Goal: Transaction & Acquisition: Purchase product/service

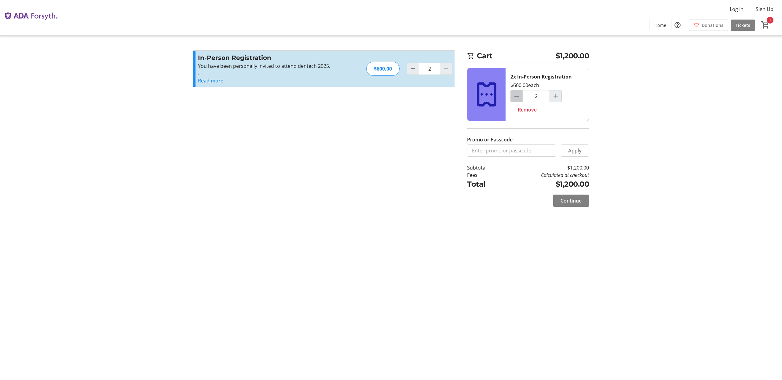
click at [519, 98] on mat-icon "Decrement by one" at bounding box center [516, 96] width 7 height 7
type input "1"
click at [520, 152] on input "Promo or Passcode" at bounding box center [511, 151] width 89 height 12
type input "HEALINK"
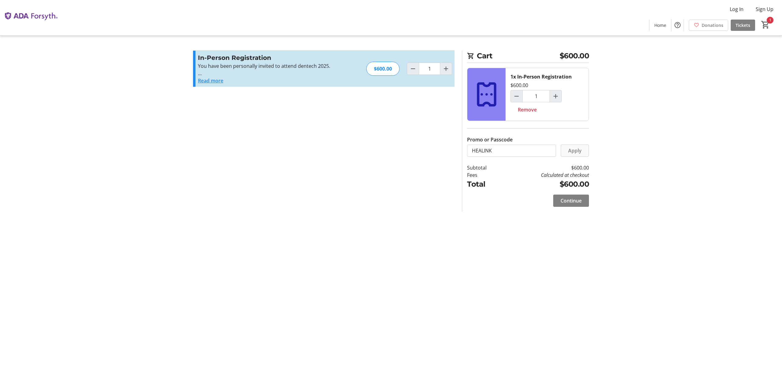
click at [574, 152] on span "Apply" at bounding box center [575, 150] width 13 height 7
click at [565, 217] on span "Continue" at bounding box center [571, 215] width 21 height 7
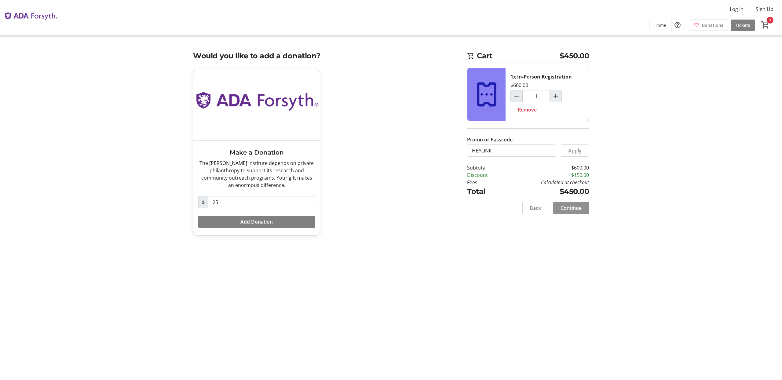
click at [582, 210] on span "Continue" at bounding box center [571, 207] width 21 height 7
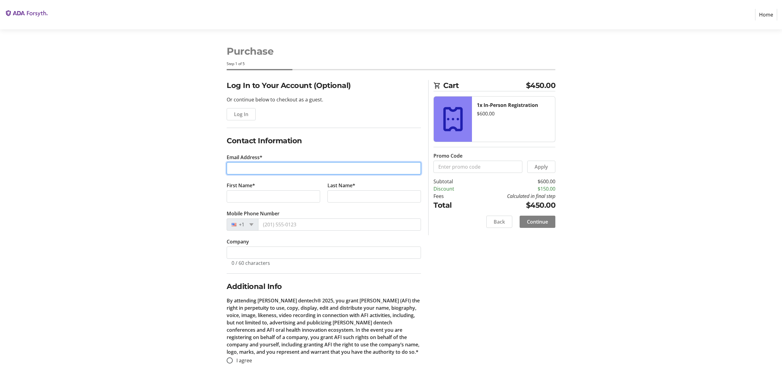
click at [340, 165] on input "Email Address*" at bounding box center [324, 168] width 194 height 12
type input "roza@healink.ai"
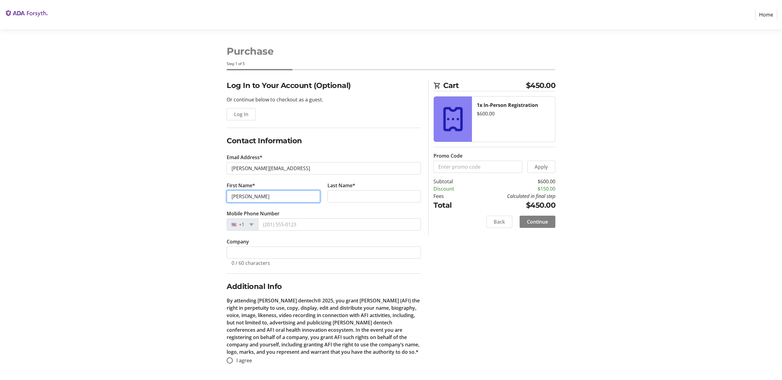
type input "Roza"
type input "Ghamari"
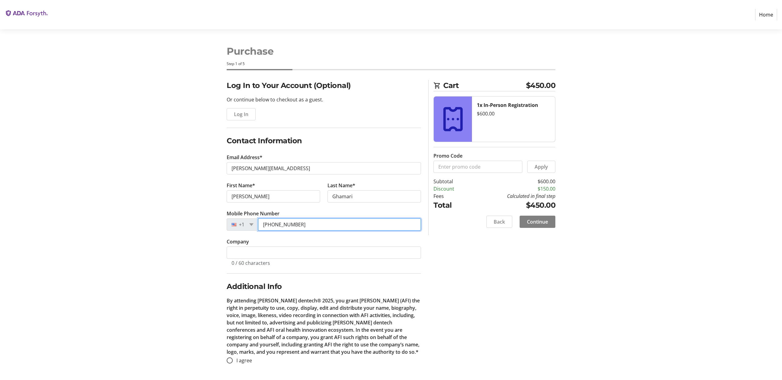
type input "(857) 205-5692"
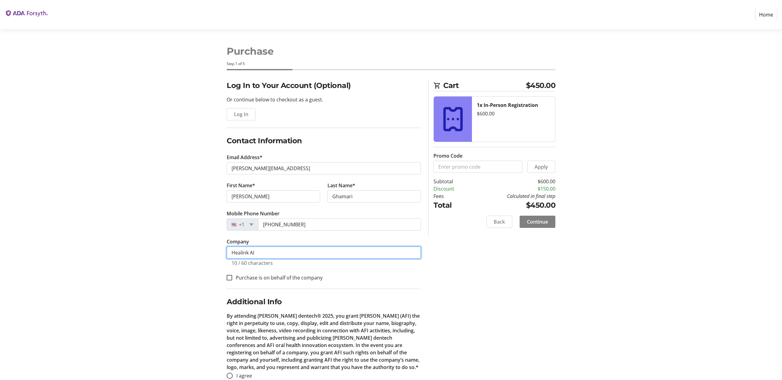
scroll to position [14, 0]
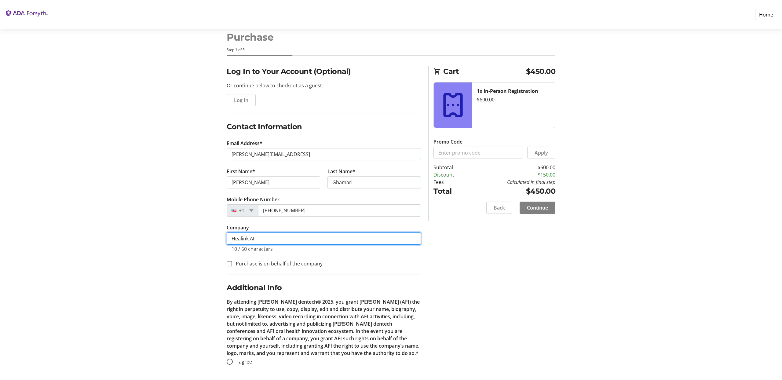
type input "Healink AI"
click at [239, 263] on label "Purchase is on behalf of the company" at bounding box center [277, 263] width 90 height 7
click at [232, 263] on input "Purchase is on behalf of the company" at bounding box center [230, 264] width 6 height 6
checkbox input "true"
click at [229, 362] on input "I agree" at bounding box center [230, 362] width 6 height 6
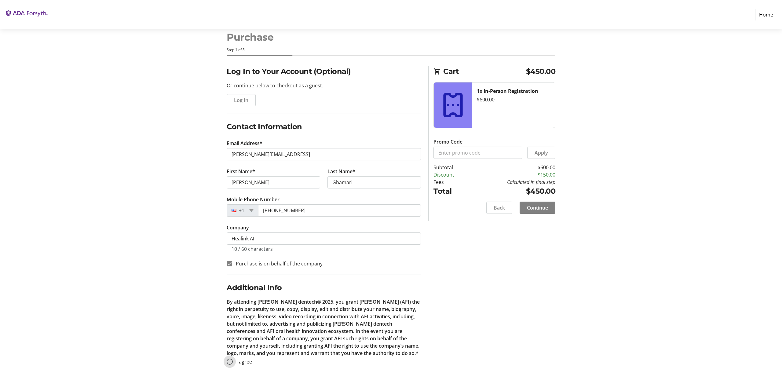
radio input "true"
click at [530, 207] on span "Continue" at bounding box center [537, 207] width 21 height 7
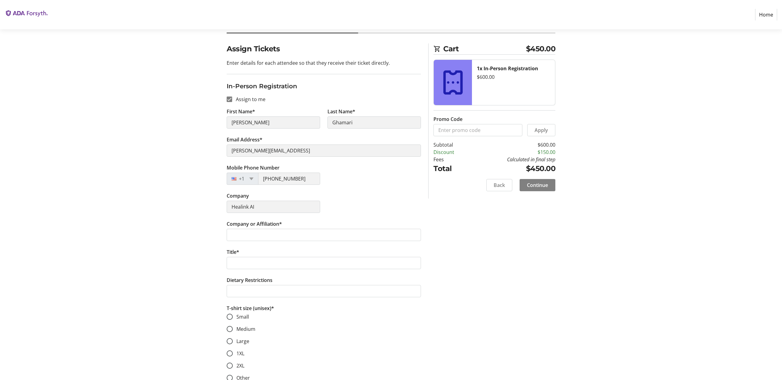
scroll to position [43, 0]
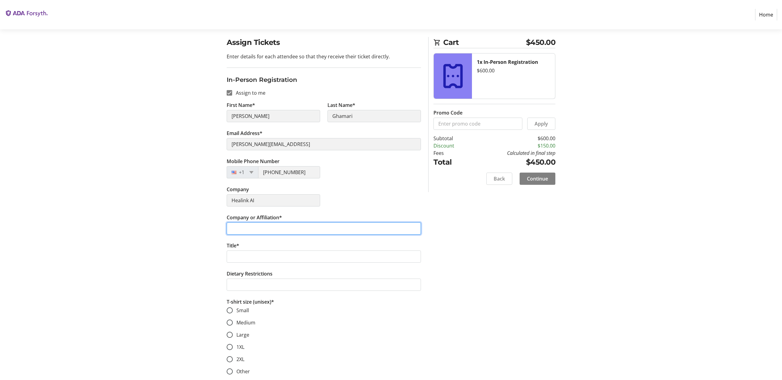
click at [337, 234] on input "Company or Affiliation*" at bounding box center [324, 229] width 194 height 12
click at [336, 230] on input "Company or Affiliation*" at bounding box center [324, 229] width 194 height 12
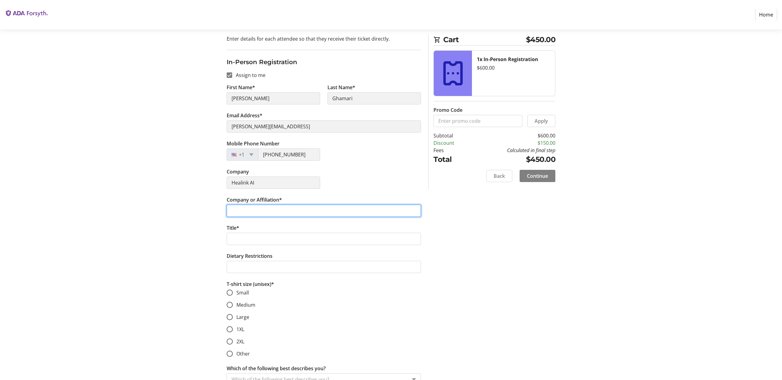
scroll to position [62, 0]
type input "Healink AI"
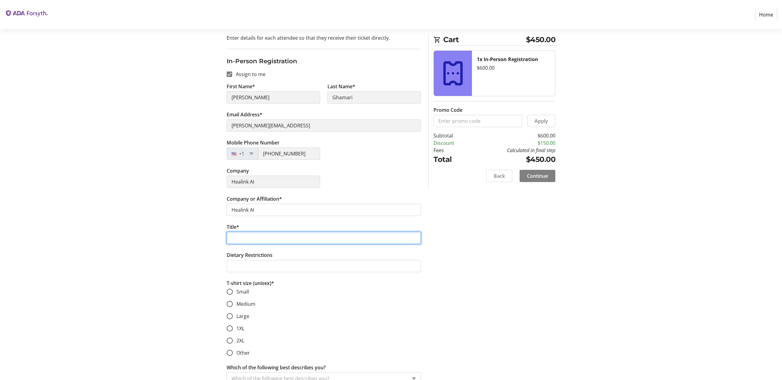
click at [300, 236] on input "Title*" at bounding box center [324, 238] width 194 height 12
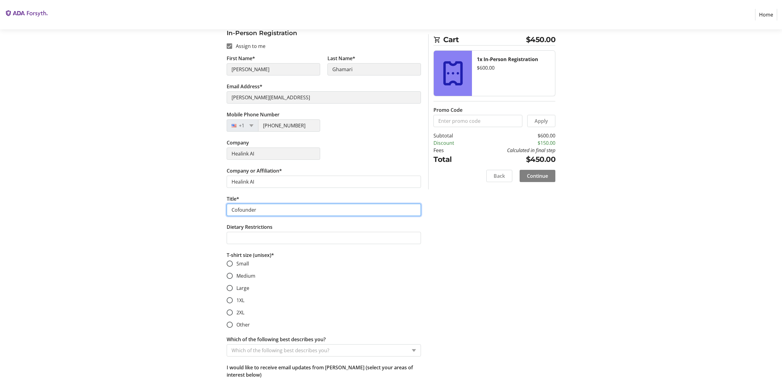
scroll to position [94, 0]
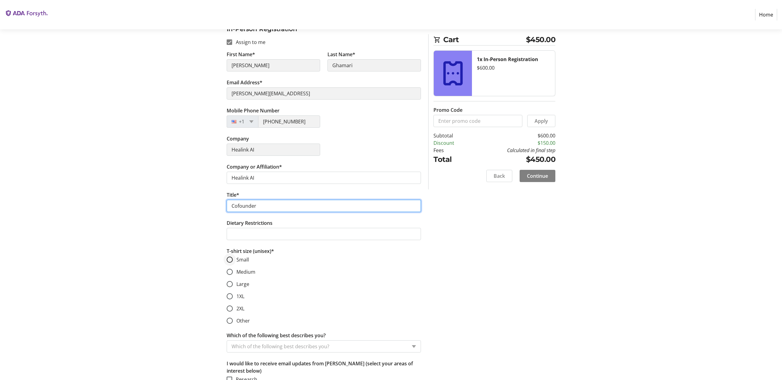
type input "Cofounder"
click at [233, 260] on div at bounding box center [230, 259] width 15 height 15
radio input "true"
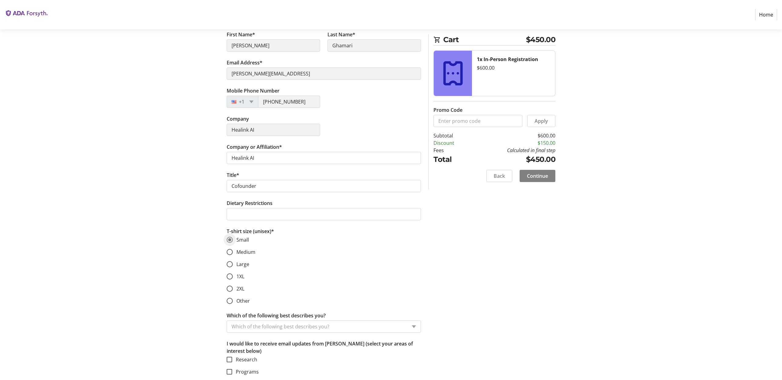
scroll to position [129, 0]
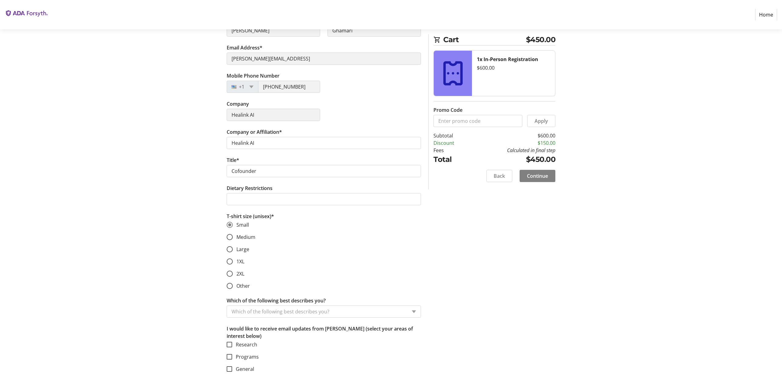
click at [253, 307] on div "Which of the following best describes you?" at bounding box center [317, 312] width 180 height 12
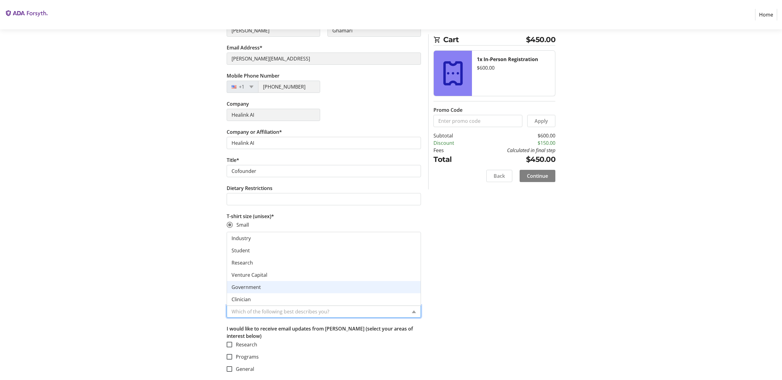
scroll to position [24, 0]
click at [253, 288] on div "Startup" at bounding box center [324, 287] width 194 height 12
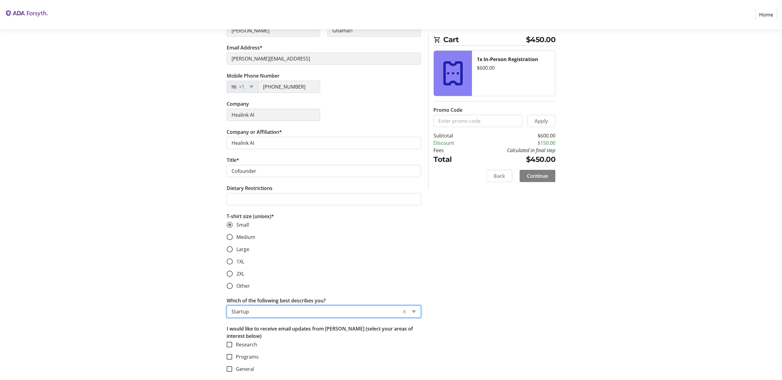
click at [459, 307] on div "Assign Tickets Enter details for each attendee so that they receive their ticke…" at bounding box center [391, 165] width 403 height 429
click at [537, 179] on span "Continue" at bounding box center [537, 175] width 21 height 7
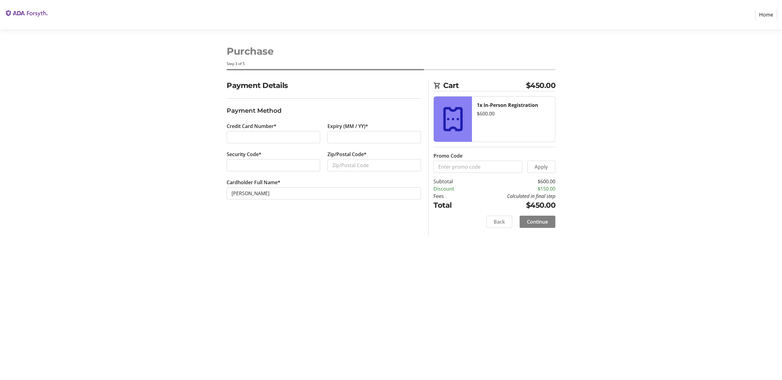
click at [274, 133] on div at bounding box center [274, 137] width 94 height 12
click at [371, 143] on div at bounding box center [375, 137] width 94 height 12
click at [339, 167] on input "Zip/Postal Code*" at bounding box center [375, 165] width 94 height 12
type input "11249"
click at [314, 190] on input "[PERSON_NAME]" at bounding box center [324, 193] width 194 height 12
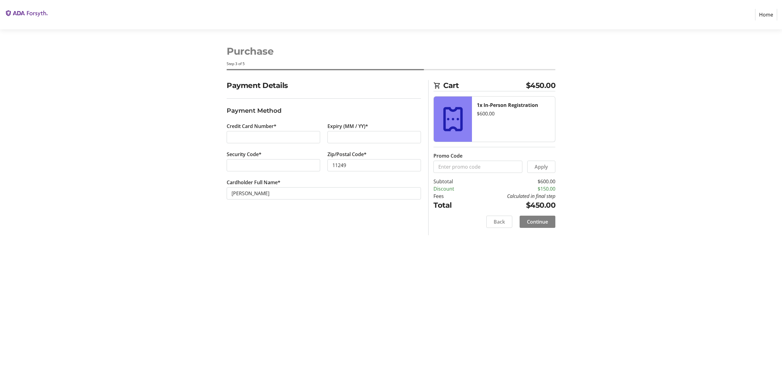
click at [390, 238] on div "Purchase Step 3 of 5 Cart $450.00 1x In-Person Registration $600.00 Promo Code …" at bounding box center [391, 204] width 403 height 351
click at [541, 221] on span "Continue" at bounding box center [537, 221] width 21 height 7
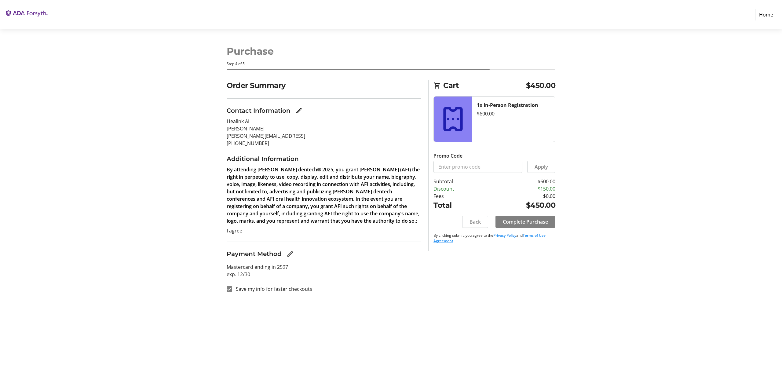
click at [275, 290] on label "Save my info for faster checkouts" at bounding box center [272, 288] width 80 height 7
click at [232, 290] on input "Save my info for faster checkouts" at bounding box center [230, 289] width 6 height 6
checkbox input "false"
click at [538, 226] on span at bounding box center [526, 222] width 60 height 15
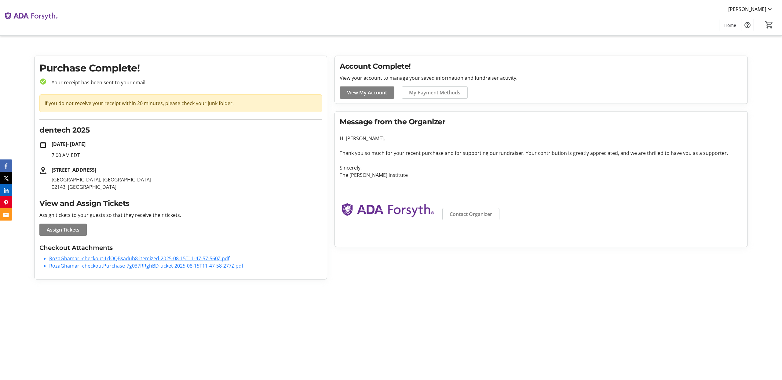
click at [366, 135] on p "Hi Roza," at bounding box center [541, 138] width 403 height 7
click at [233, 172] on p "100 Chestnut Street" at bounding box center [187, 169] width 270 height 7
click at [111, 207] on h2 "View and Assign Tickets" at bounding box center [180, 203] width 283 height 11
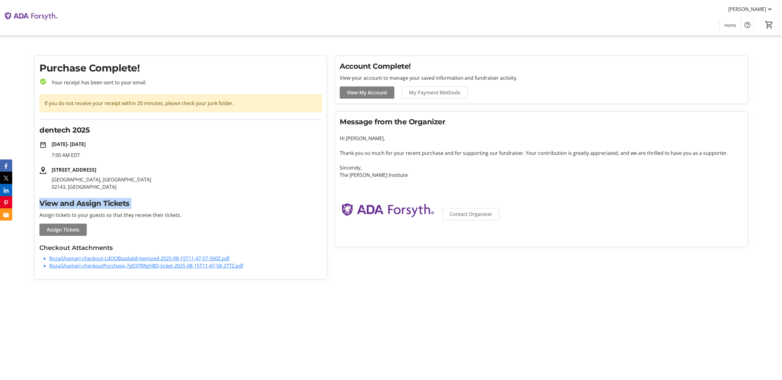
click at [127, 215] on p "Assign tickets to your guests so that they receive their tickets." at bounding box center [180, 215] width 283 height 7
click at [148, 220] on div "View and Assign Tickets Assign tickets to your guests so that they receive thei…" at bounding box center [180, 217] width 283 height 38
click at [116, 256] on link "RozaGhamari-checkout-LdOQBsadub8-itemized-2025-08-15T11-47-57-560Z.pdf" at bounding box center [139, 258] width 180 height 7
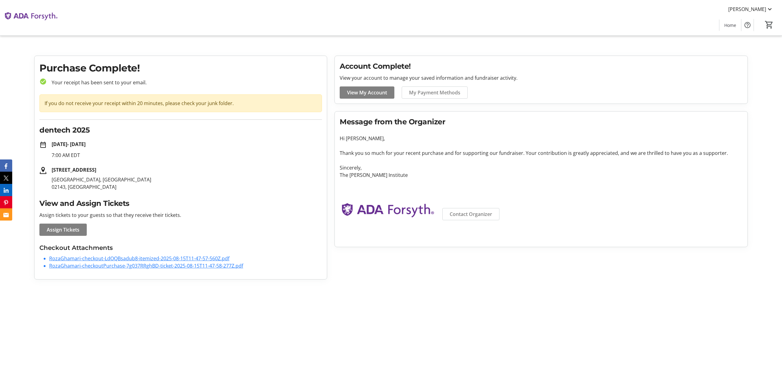
click at [114, 263] on link "RozaGhamari-checkoutPurchase-7g037RRghBD-ticket-2025-08-15T11-47-58-277Z.pdf" at bounding box center [146, 266] width 194 height 7
click at [62, 226] on span at bounding box center [62, 230] width 47 height 15
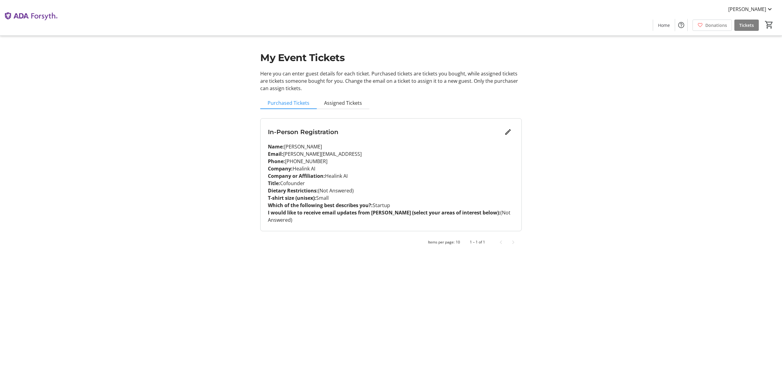
click at [308, 168] on p "Company: Healink AI" at bounding box center [391, 168] width 246 height 7
click at [348, 101] on span "Assigned Tickets" at bounding box center [343, 103] width 38 height 5
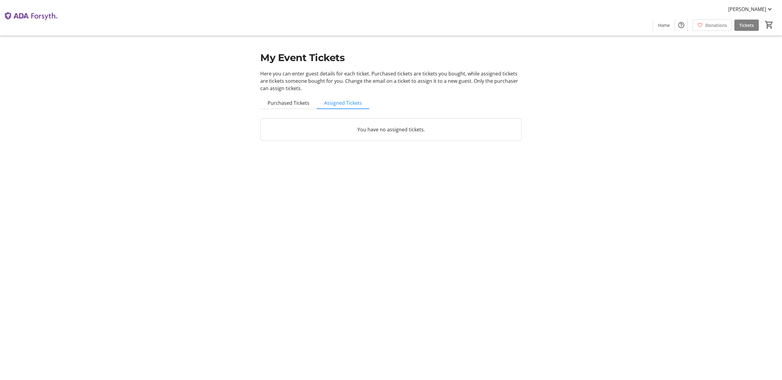
click at [390, 131] on p "You have no assigned tickets." at bounding box center [391, 129] width 246 height 7
click at [305, 104] on span "Purchased Tickets" at bounding box center [289, 103] width 42 height 5
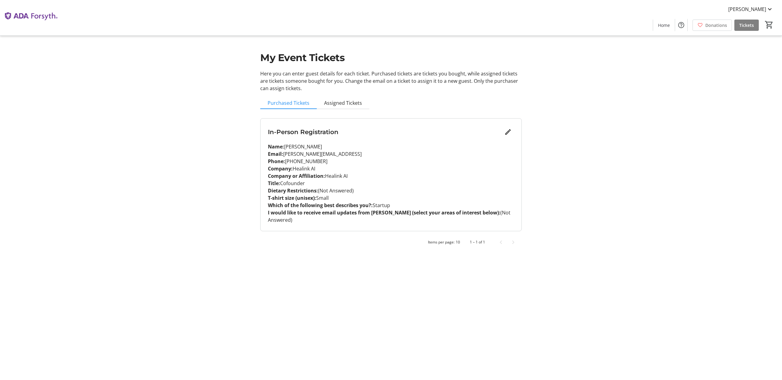
click at [370, 172] on p "Company or Affiliation: Healink AI" at bounding box center [391, 175] width 246 height 7
click at [397, 211] on strong "I would like to receive email updates from ADA Forsyth (select your areas of in…" at bounding box center [384, 212] width 233 height 7
click at [310, 133] on h3 "In-Person Registration" at bounding box center [385, 131] width 234 height 9
click at [290, 145] on p "Name: Roza Ghamari" at bounding box center [391, 146] width 246 height 7
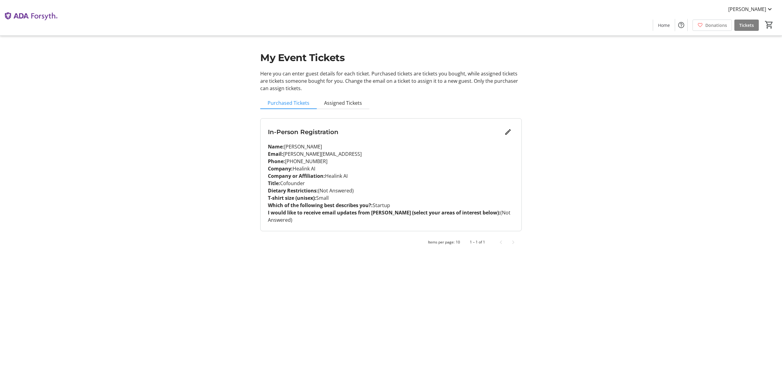
click at [290, 145] on p "Name: Roza Ghamari" at bounding box center [391, 146] width 246 height 7
click at [511, 131] on mat-icon "Edit" at bounding box center [508, 131] width 7 height 7
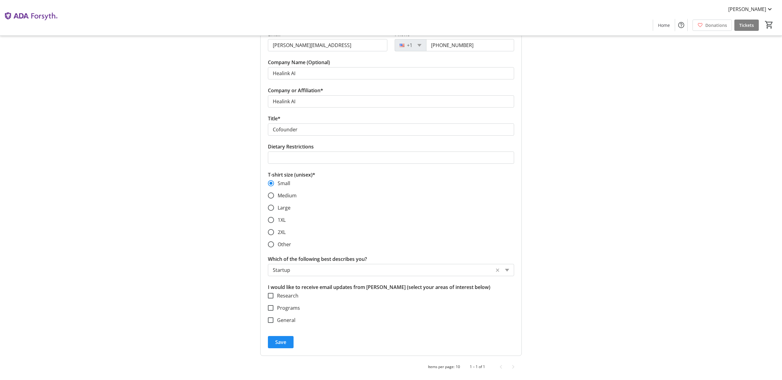
scroll to position [138, 0]
click at [285, 342] on span "Save" at bounding box center [280, 341] width 11 height 7
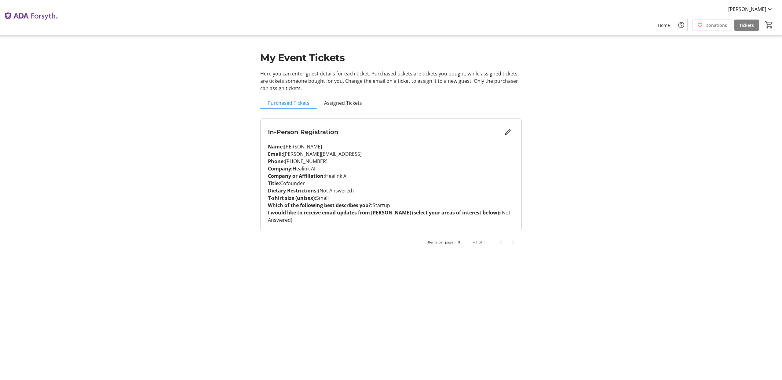
scroll to position [0, 0]
click at [345, 101] on span "Assigned Tickets" at bounding box center [343, 103] width 38 height 5
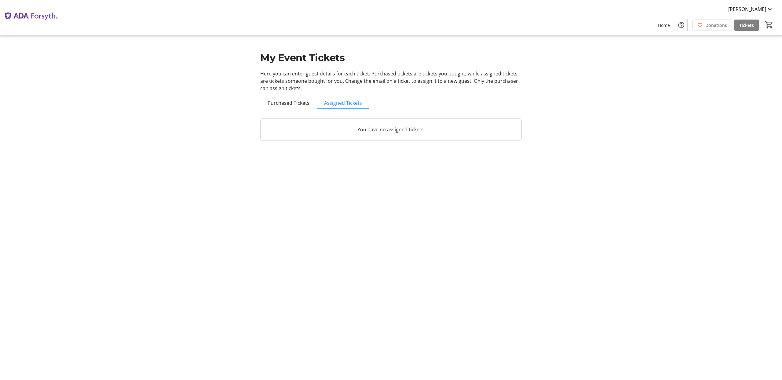
click at [396, 135] on div "You have no assigned tickets." at bounding box center [391, 130] width 261 height 22
click at [286, 101] on span "Purchased Tickets" at bounding box center [289, 103] width 42 height 5
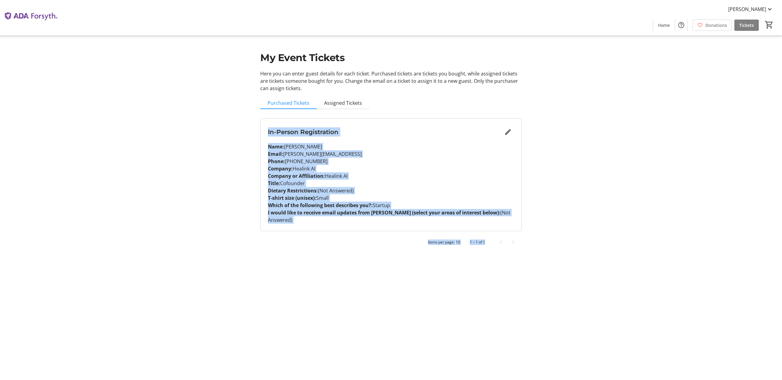
click at [187, 129] on tr-design-standard-layout-narrow "My Event Tickets Here you can enter guest details for each ticket. Purchased ti…" at bounding box center [391, 128] width 782 height 256
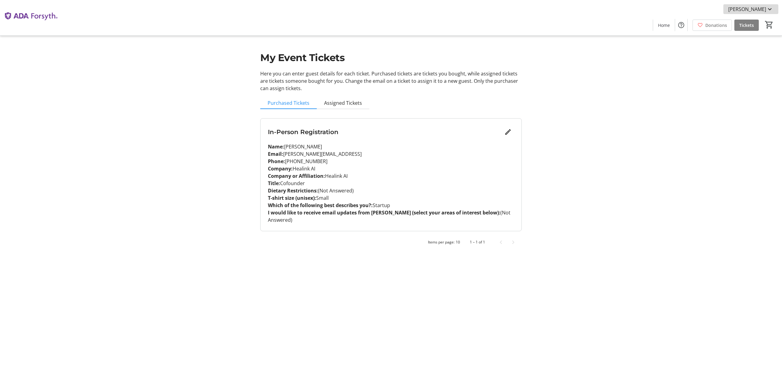
click at [760, 11] on span "[PERSON_NAME]" at bounding box center [748, 9] width 38 height 7
click at [760, 11] on div at bounding box center [391, 190] width 782 height 380
